Goal: Task Accomplishment & Management: Complete application form

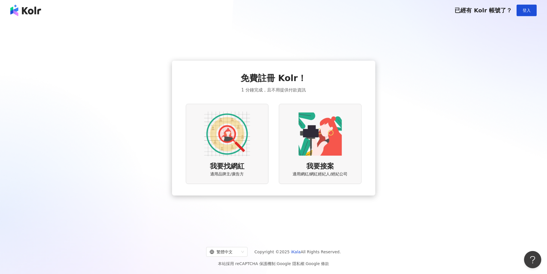
click at [247, 139] on img at bounding box center [227, 134] width 46 height 46
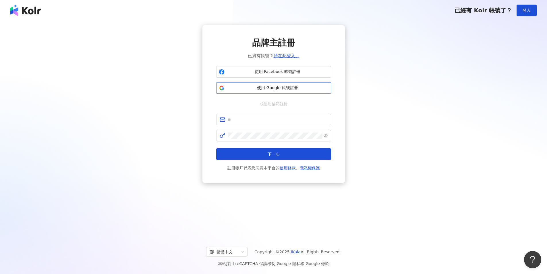
click at [290, 88] on span "使用 Google 帳號註冊" at bounding box center [278, 88] width 102 height 6
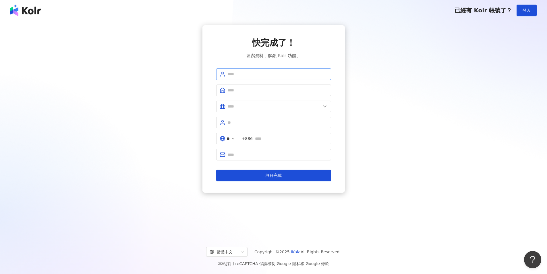
click at [278, 70] on span at bounding box center [273, 73] width 115 height 11
type input "*"
type input "****"
click at [251, 84] on form "**** ** +886 註冊完成" at bounding box center [273, 124] width 115 height 113
click at [250, 88] on input "text" at bounding box center [278, 90] width 100 height 6
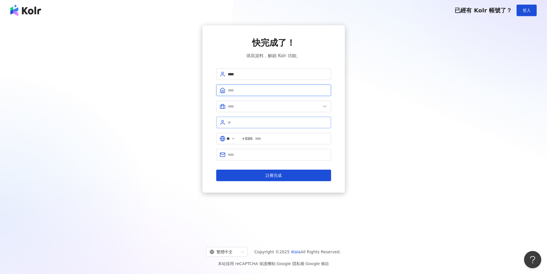
type input "*"
type input "**********"
click at [302, 102] on span at bounding box center [273, 105] width 115 height 11
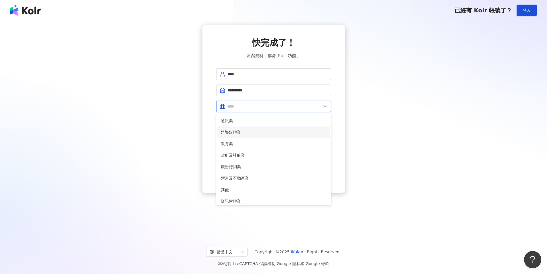
scroll to position [117, 0]
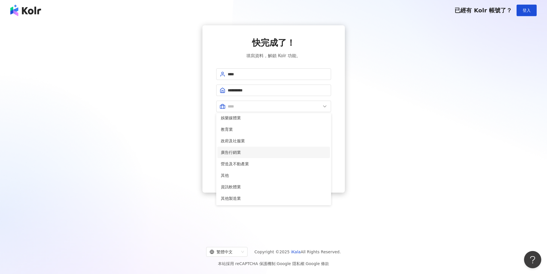
click at [277, 153] on span "廣告行銷業" at bounding box center [274, 152] width 106 height 6
type input "*****"
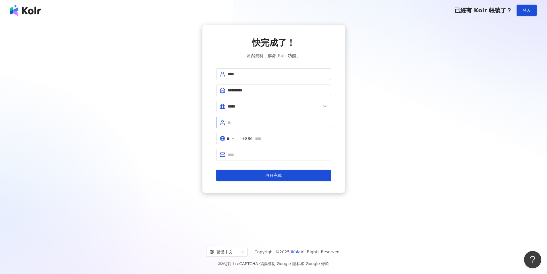
click at [274, 126] on span at bounding box center [273, 122] width 115 height 11
click at [276, 123] on input "text" at bounding box center [278, 122] width 100 height 6
type input "******"
click at [279, 139] on input "text" at bounding box center [291, 138] width 73 height 6
type input "**********"
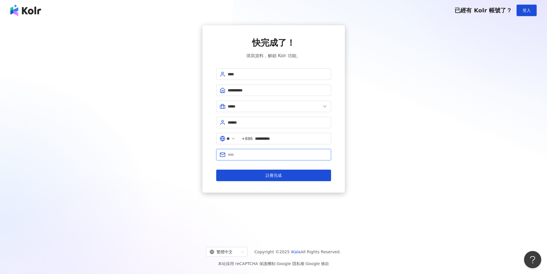
click at [261, 152] on input "text" at bounding box center [278, 154] width 100 height 6
type input "**********"
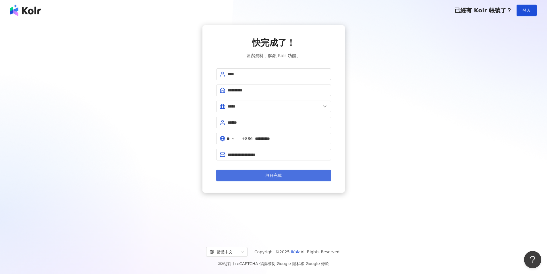
click at [265, 175] on button "註冊完成" at bounding box center [273, 174] width 115 height 11
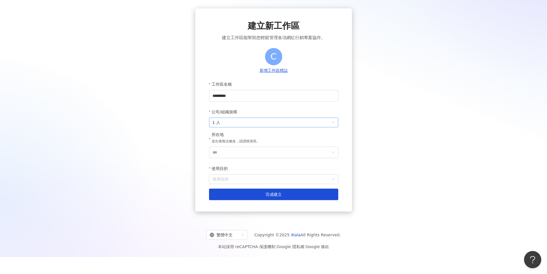
scroll to position [26, 0]
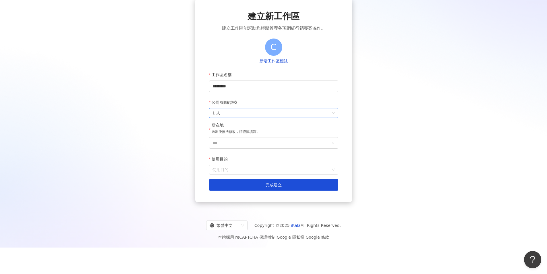
click at [253, 109] on span "1 人" at bounding box center [273, 112] width 122 height 9
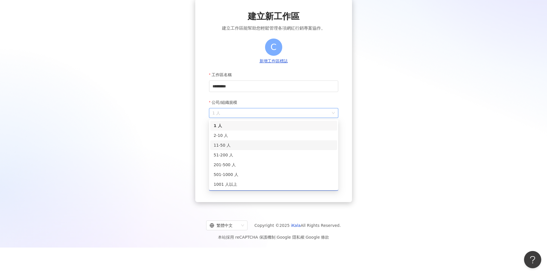
click at [239, 147] on div "11-50 人" at bounding box center [274, 145] width 120 height 6
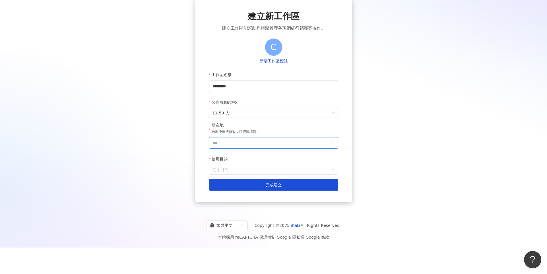
click at [242, 142] on input "***" at bounding box center [271, 142] width 118 height 11
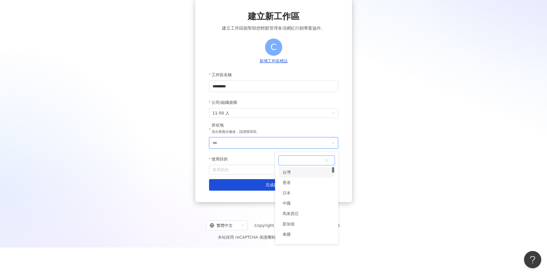
click at [310, 171] on div "台灣" at bounding box center [306, 172] width 55 height 10
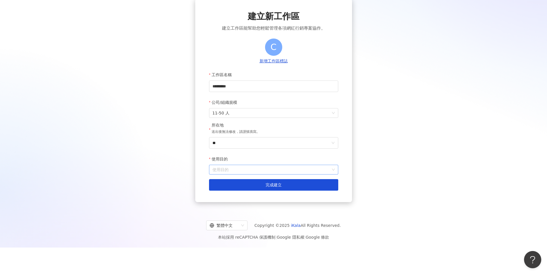
click at [272, 167] on input "使用目的" at bounding box center [273, 169] width 122 height 9
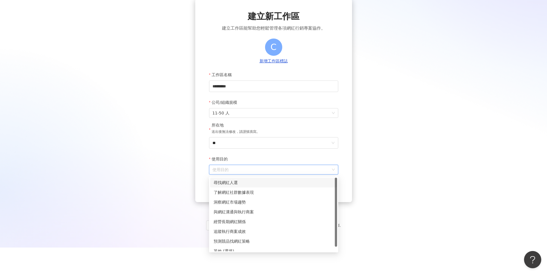
click at [275, 183] on div "尋找網紅人選" at bounding box center [274, 182] width 120 height 6
click at [273, 170] on span "尋找網紅人選" at bounding box center [273, 169] width 122 height 9
click at [263, 194] on div "了解網紅社群數據表現" at bounding box center [274, 192] width 120 height 6
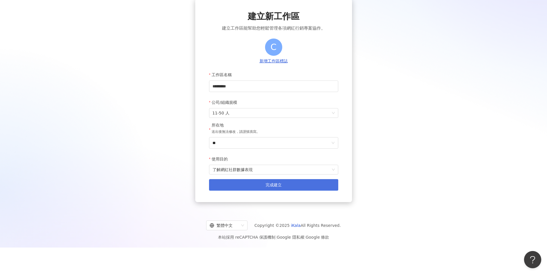
click at [267, 184] on span "完成建立" at bounding box center [273, 184] width 16 height 5
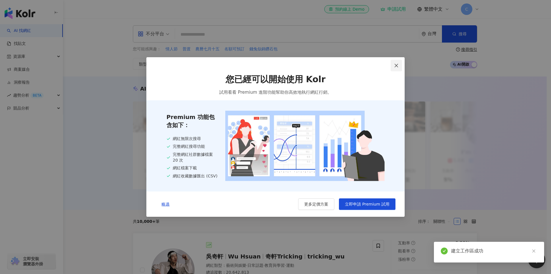
click at [397, 63] on icon "close" at bounding box center [396, 65] width 5 height 5
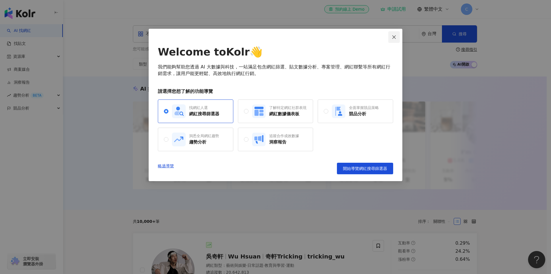
click at [394, 34] on button "Close" at bounding box center [393, 36] width 11 height 11
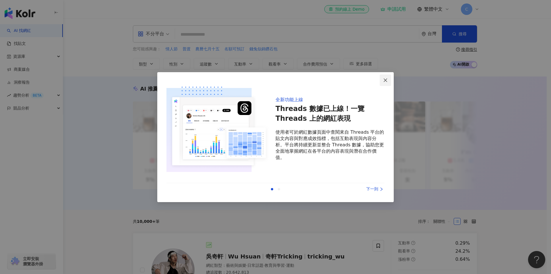
click at [387, 77] on button "Close" at bounding box center [385, 79] width 11 height 11
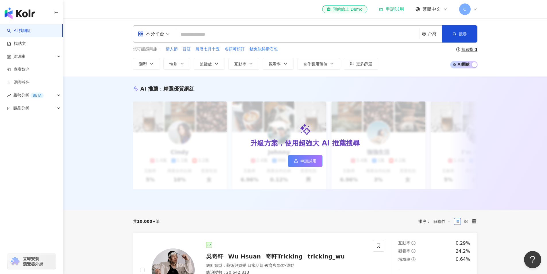
click at [231, 36] on input "search" at bounding box center [296, 34] width 239 height 11
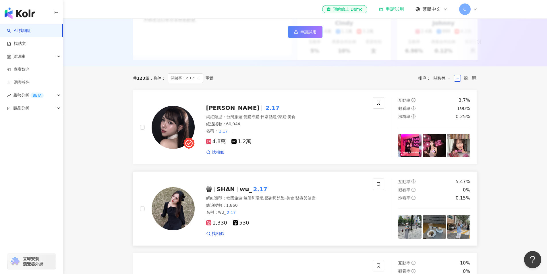
scroll to position [29, 0]
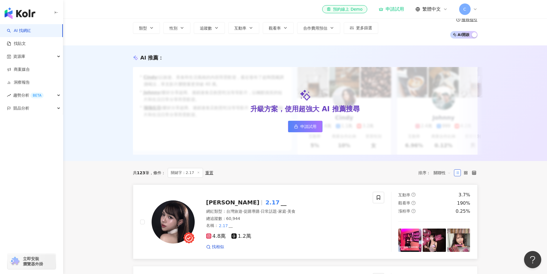
type input "****"
click at [216, 206] on span "常洪" at bounding box center [232, 202] width 53 height 7
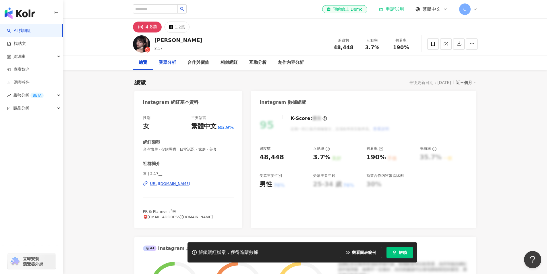
click at [171, 65] on div "受眾分析" at bounding box center [167, 62] width 17 height 7
click at [469, 83] on div "近三個月" at bounding box center [466, 82] width 20 height 7
click at [389, 12] on div "申請試用" at bounding box center [391, 9] width 25 height 6
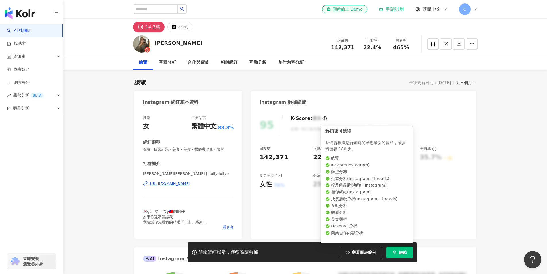
click at [404, 249] on button "解鎖" at bounding box center [399, 251] width 26 height 11
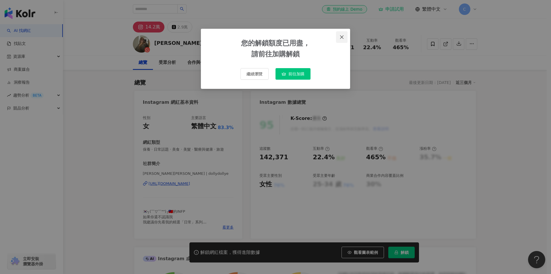
click at [344, 35] on span "Close" at bounding box center [341, 37] width 11 height 5
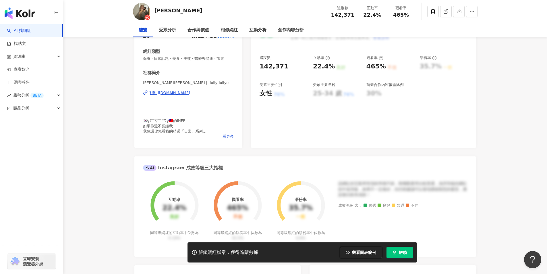
scroll to position [115, 0]
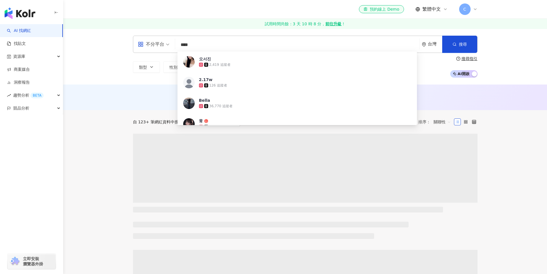
click at [224, 154] on span at bounding box center [305, 167] width 344 height 69
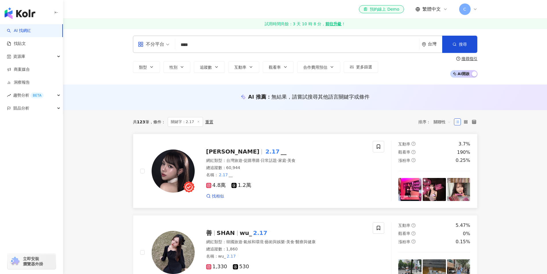
click at [264, 151] on mark "2.17" at bounding box center [272, 151] width 16 height 9
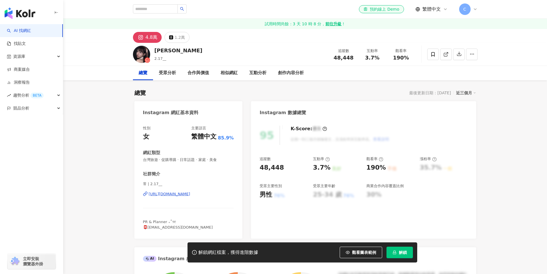
click at [393, 249] on button "解鎖" at bounding box center [399, 251] width 26 height 11
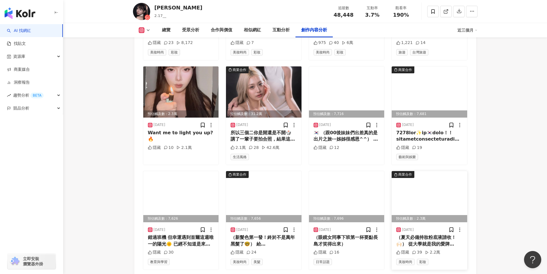
scroll to position [1952, 0]
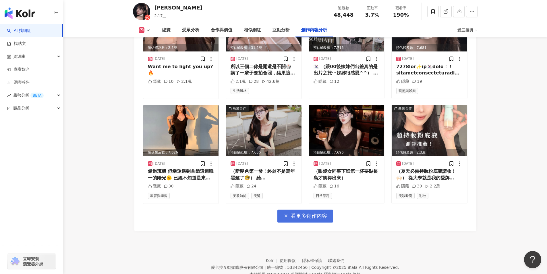
click at [308, 212] on span "看更多創作內容" at bounding box center [309, 215] width 36 height 6
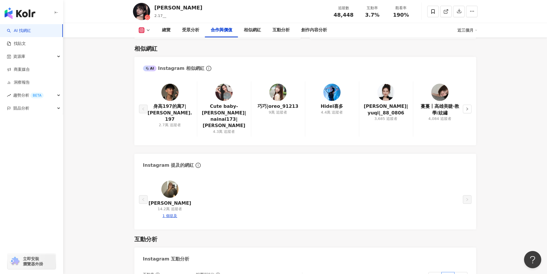
scroll to position [795, 0]
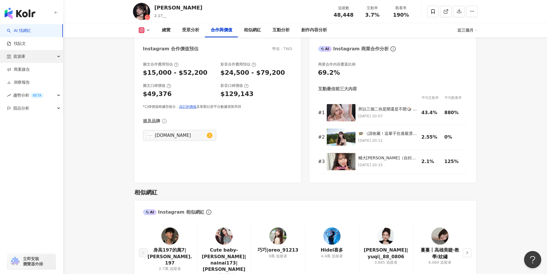
click at [38, 57] on div "資源庫" at bounding box center [31, 56] width 63 height 13
click at [26, 46] on link "找貼文" at bounding box center [16, 44] width 19 height 6
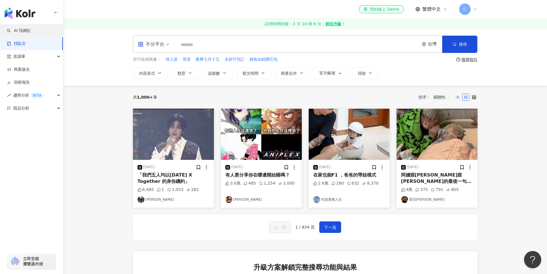
click at [31, 32] on link "AI 找網紅" at bounding box center [19, 31] width 24 height 6
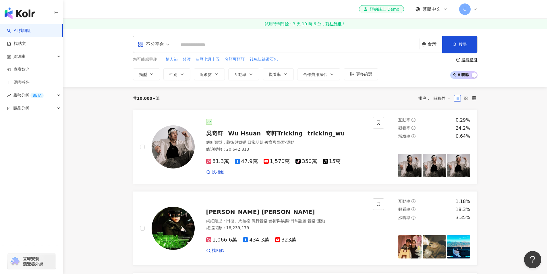
click at [167, 44] on span "不分平台" at bounding box center [154, 44] width 32 height 9
click at [172, 71] on div "Instagram" at bounding box center [155, 70] width 39 height 11
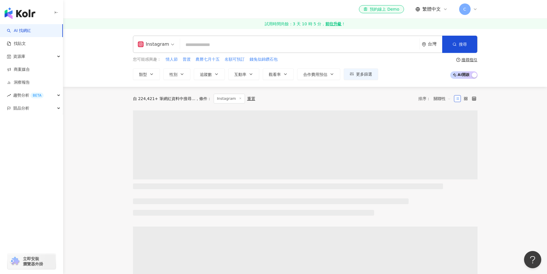
click at [226, 44] on input "search" at bounding box center [299, 44] width 234 height 11
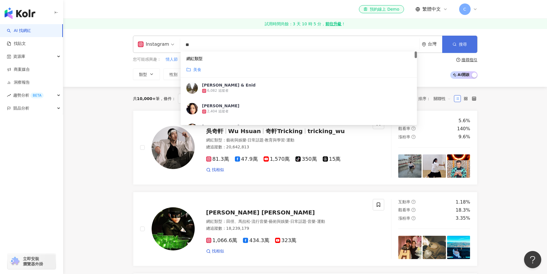
type input "**"
click at [467, 48] on button "搜尋" at bounding box center [459, 44] width 35 height 17
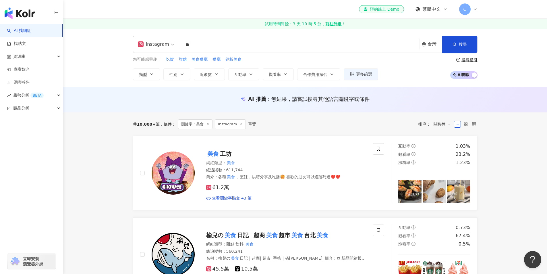
click at [441, 123] on span "關聯性" at bounding box center [441, 123] width 17 height 9
click at [444, 166] on div "互動率" at bounding box center [442, 165] width 14 height 6
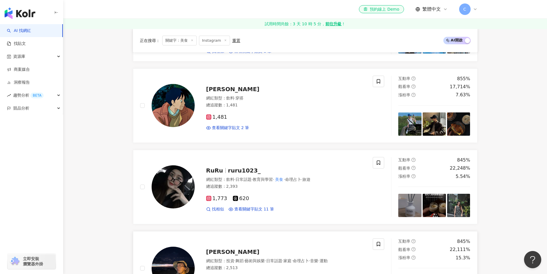
scroll to position [287, 0]
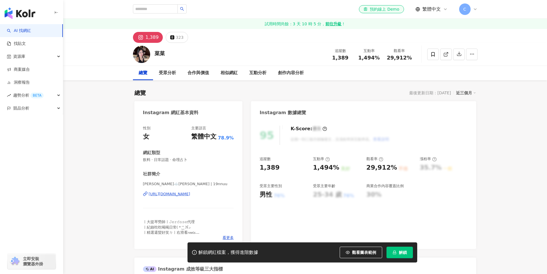
click at [188, 192] on div "https://www.instagram.com/19nnuu/" at bounding box center [170, 193] width 42 height 5
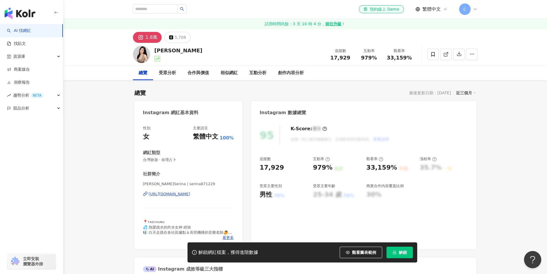
click at [190, 193] on div "https://www.instagram.com/serina871229/" at bounding box center [170, 193] width 42 height 5
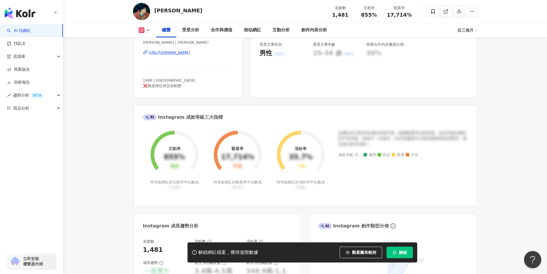
scroll to position [144, 0]
